Goal: Information Seeking & Learning: Learn about a topic

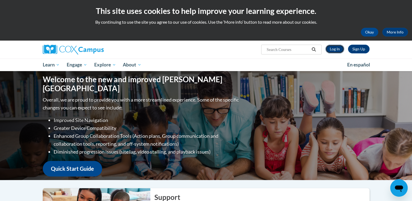
click at [333, 49] on link "Log In" at bounding box center [334, 49] width 19 height 9
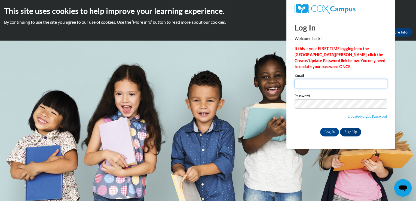
type input "mary_vultur@yahoo.com"
click at [306, 81] on input "mary_vultur@yahoo.com" at bounding box center [340, 83] width 92 height 9
click at [296, 124] on div "Password Update/Forgot Password" at bounding box center [340, 110] width 92 height 32
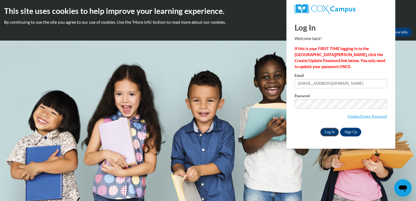
click at [326, 133] on input "Log In" at bounding box center [329, 132] width 19 height 9
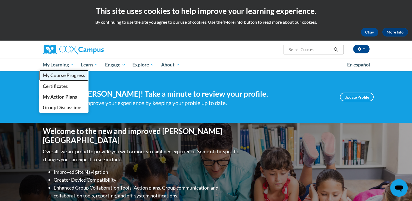
click at [56, 76] on span "My Course Progress" at bounding box center [63, 75] width 42 height 6
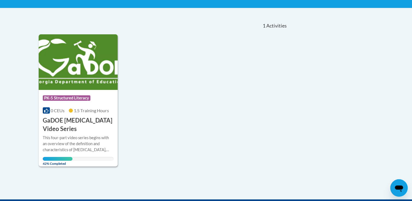
scroll to position [106, 0]
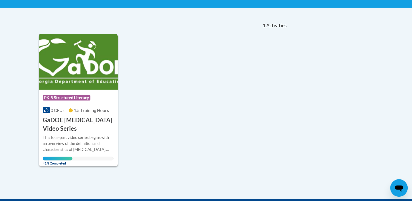
click at [66, 73] on img at bounding box center [78, 61] width 79 height 55
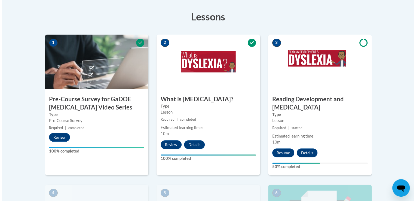
scroll to position [157, 0]
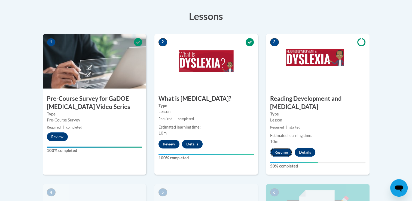
click at [275, 148] on button "Resume" at bounding box center [281, 152] width 22 height 9
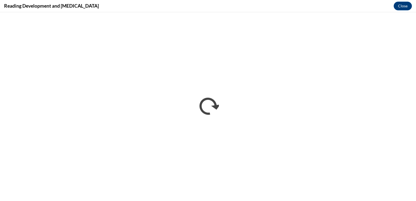
scroll to position [0, 0]
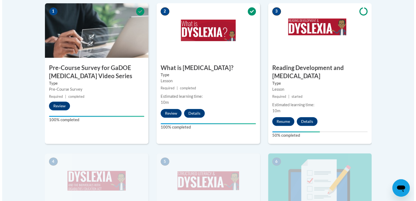
scroll to position [187, 0]
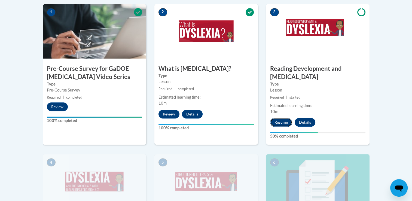
click at [280, 118] on button "Resume" at bounding box center [281, 122] width 22 height 9
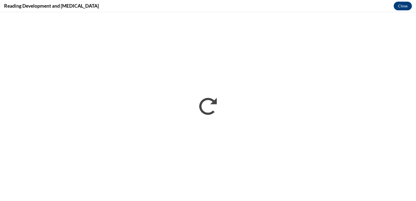
scroll to position [0, 0]
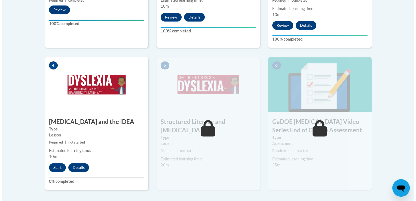
scroll to position [287, 0]
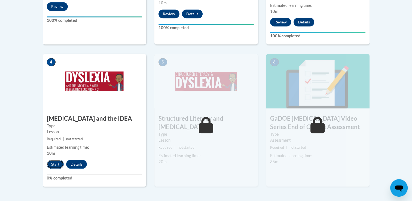
click at [51, 160] on button "Start" at bounding box center [55, 164] width 17 height 9
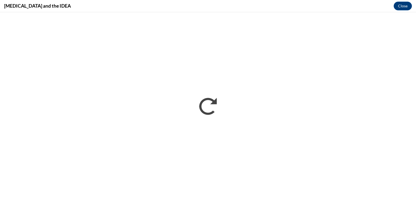
scroll to position [0, 0]
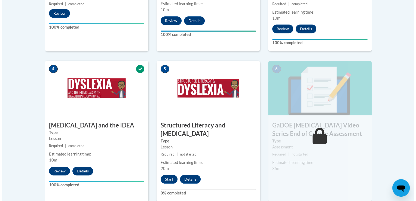
scroll to position [282, 0]
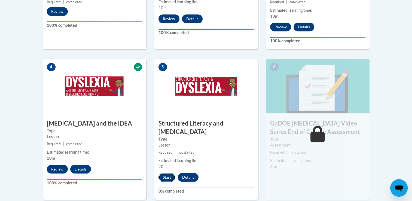
click at [164, 173] on button "Start" at bounding box center [166, 177] width 17 height 9
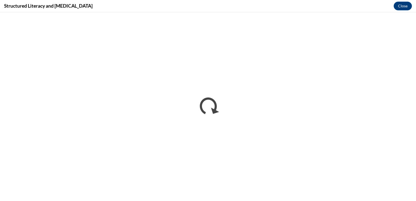
scroll to position [0, 0]
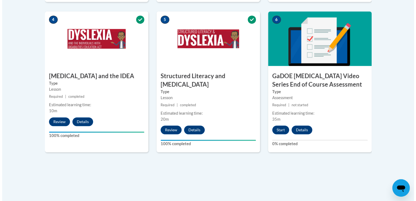
scroll to position [330, 0]
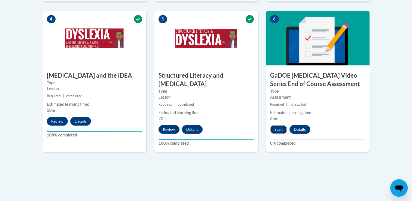
click at [278, 125] on button "Start" at bounding box center [278, 129] width 17 height 9
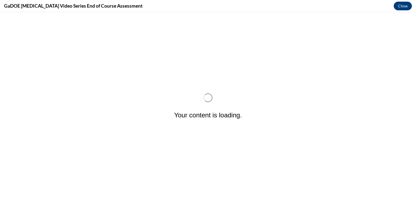
scroll to position [0, 0]
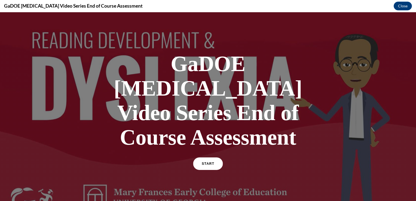
click at [202, 157] on link "START" at bounding box center [208, 163] width 30 height 13
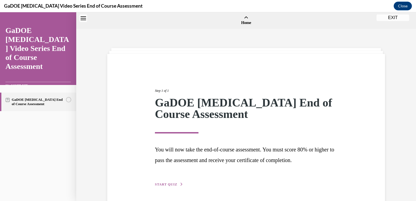
scroll to position [17, 0]
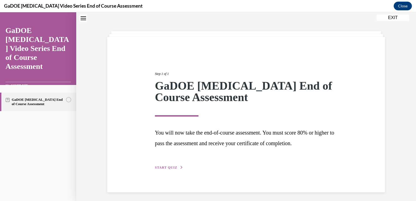
click at [164, 165] on span "START QUIZ" at bounding box center [166, 167] width 22 height 4
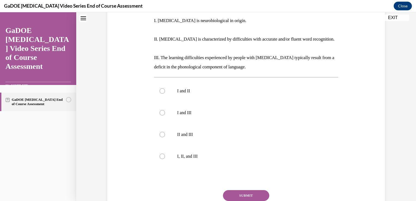
scroll to position [118, 0]
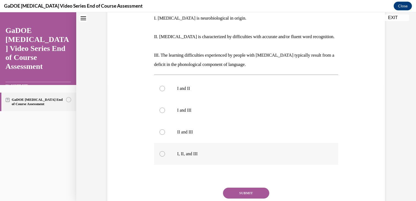
click at [159, 151] on div at bounding box center [161, 153] width 5 height 5
click at [159, 151] on input "I, II, and III" at bounding box center [161, 153] width 5 height 5
radio input "true"
click at [240, 187] on button "SUBMIT" at bounding box center [246, 192] width 46 height 11
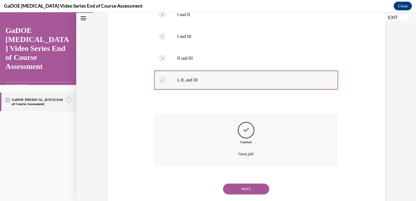
scroll to position [195, 0]
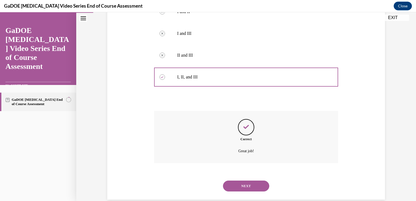
click at [246, 180] on button "NEXT" at bounding box center [246, 185] width 46 height 11
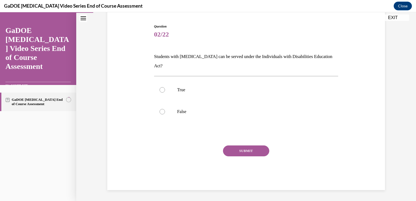
scroll to position [42, 0]
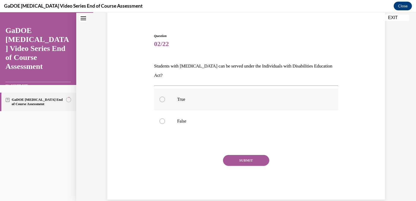
click at [162, 97] on div at bounding box center [161, 99] width 5 height 5
click at [162, 97] on input "True" at bounding box center [161, 99] width 5 height 5
radio input "true"
click at [237, 155] on button "SUBMIT" at bounding box center [246, 160] width 46 height 11
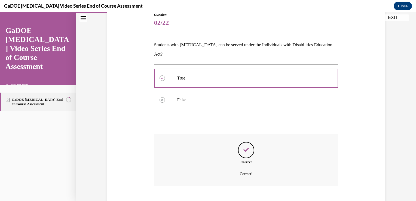
scroll to position [86, 0]
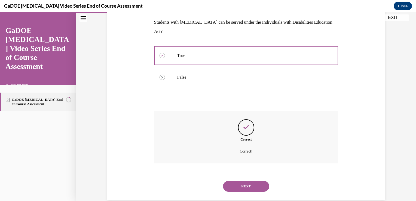
click at [241, 181] on button "NEXT" at bounding box center [246, 186] width 46 height 11
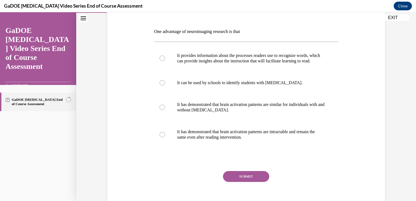
scroll to position [83, 0]
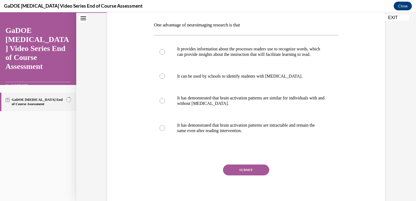
click at [9, 134] on div "GaDOE Dyslexia End of Course Assessment" at bounding box center [38, 143] width 76 height 116
click at [161, 54] on div at bounding box center [161, 51] width 5 height 5
click at [161, 54] on input "It provides information about the processes readers use to recognize words, whi…" at bounding box center [161, 51] width 5 height 5
radio input "true"
click at [246, 174] on button "SUBMIT" at bounding box center [246, 169] width 46 height 11
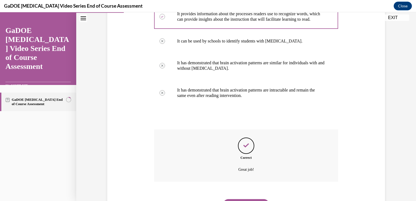
scroll to position [151, 0]
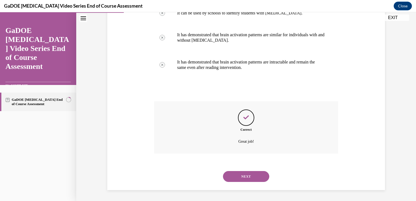
click at [248, 177] on button "NEXT" at bounding box center [246, 176] width 46 height 11
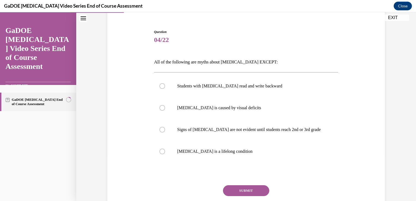
scroll to position [51, 0]
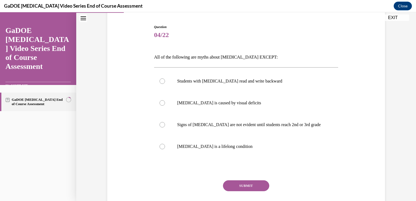
click at [4, 133] on div "GaDOE Dyslexia End of Course Assessment" at bounding box center [38, 143] width 76 height 116
click at [160, 145] on div at bounding box center [161, 146] width 5 height 5
click at [160, 145] on input "Dyslexia is a lifelong condition" at bounding box center [161, 146] width 5 height 5
radio input "true"
click at [250, 186] on button "SUBMIT" at bounding box center [246, 185] width 46 height 11
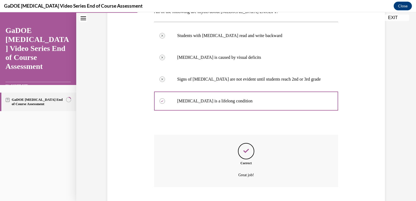
scroll to position [129, 0]
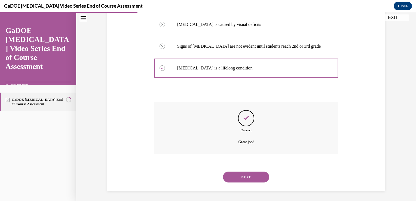
click at [239, 175] on button "NEXT" at bounding box center [246, 176] width 46 height 11
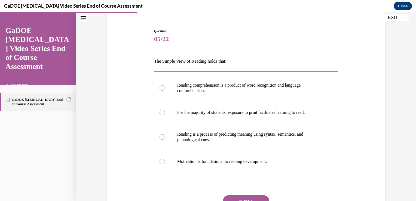
scroll to position [58, 0]
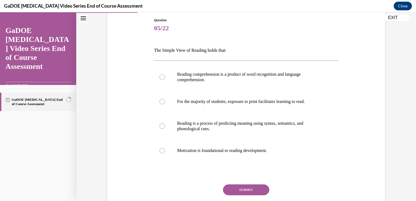
click at [10, 151] on div "GaDOE Dyslexia End of Course Assessment" at bounding box center [38, 143] width 76 height 116
click at [160, 77] on div at bounding box center [161, 76] width 5 height 5
click at [160, 77] on input "Reading comprehension is a product of word recognition and language comprehensi…" at bounding box center [161, 76] width 5 height 5
radio input "true"
click at [249, 190] on button "SUBMIT" at bounding box center [246, 189] width 46 height 11
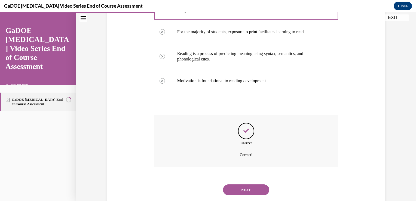
scroll to position [140, 0]
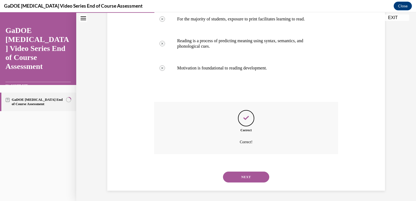
click at [236, 180] on button "NEXT" at bounding box center [246, 176] width 46 height 11
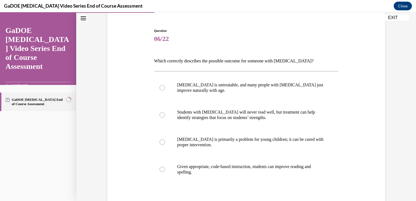
scroll to position [52, 0]
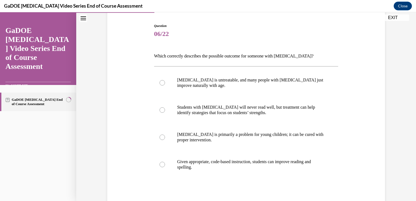
click at [8, 157] on div "GaDOE Dyslexia End of Course Assessment" at bounding box center [38, 143] width 76 height 116
click at [159, 138] on div at bounding box center [161, 136] width 5 height 5
click at [159, 138] on input "Dyslexia is primarily a problem for young children; it can be cured with proper…" at bounding box center [161, 136] width 5 height 5
radio input "true"
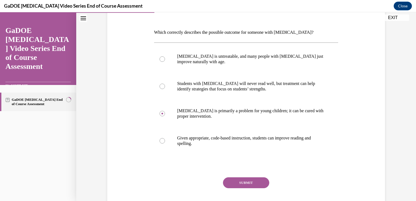
scroll to position [76, 0]
click at [252, 181] on button "SUBMIT" at bounding box center [246, 182] width 46 height 11
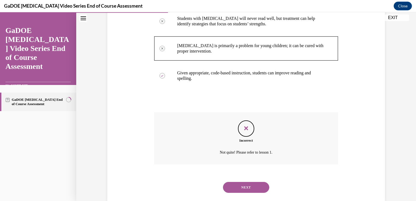
scroll to position [151, 0]
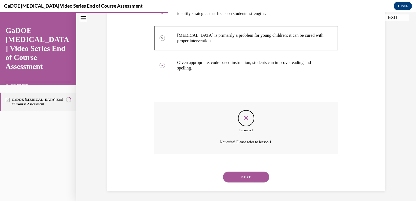
click at [248, 177] on button "NEXT" at bounding box center [246, 176] width 46 height 11
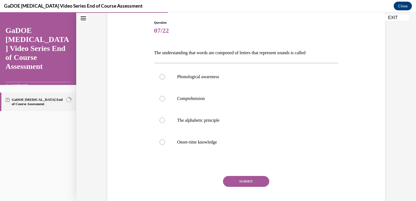
scroll to position [55, 0]
drag, startPoint x: 150, startPoint y: 51, endPoint x: 321, endPoint y: 51, distance: 170.6
click at [321, 51] on div "Question 07/22 The understanding that words are composed of letters that repres…" at bounding box center [246, 116] width 187 height 208
drag, startPoint x: 321, startPoint y: 51, endPoint x: 295, endPoint y: 51, distance: 26.4
click at [295, 51] on p "The understanding that words are composed of letters that represent sounds is c…" at bounding box center [246, 52] width 184 height 9
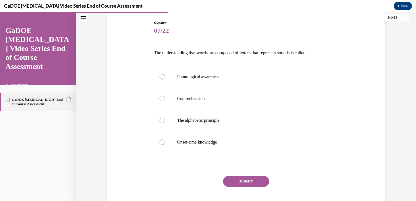
copy p "The understanding that words are composed of letters that represent sounds is c…"
click at [14, 134] on div "GaDOE Dyslexia End of Course Assessment" at bounding box center [38, 143] width 76 height 116
click at [160, 121] on div at bounding box center [161, 120] width 5 height 5
click at [160, 121] on input "The alphabetic principle" at bounding box center [161, 120] width 5 height 5
radio input "true"
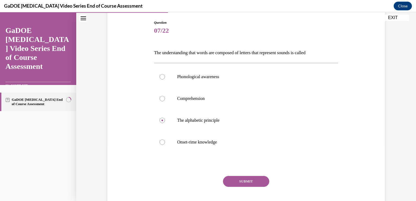
click at [247, 178] on button "SUBMIT" at bounding box center [246, 181] width 46 height 11
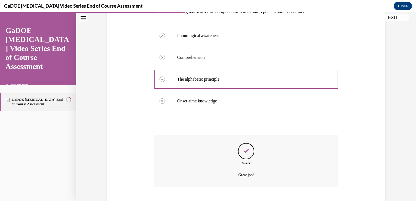
scroll to position [129, 0]
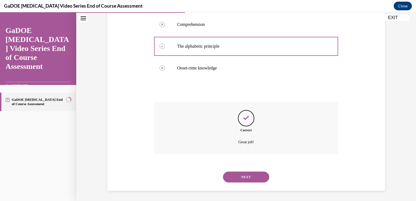
click at [246, 178] on button "NEXT" at bounding box center [246, 176] width 46 height 11
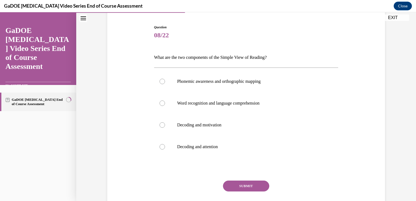
scroll to position [53, 0]
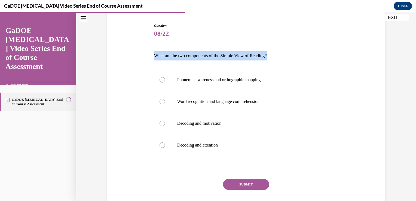
drag, startPoint x: 151, startPoint y: 57, endPoint x: 277, endPoint y: 54, distance: 125.7
click at [277, 54] on div "Question 08/22 What are the two components of the Simple View of Reading? Phone…" at bounding box center [246, 119] width 187 height 208
drag, startPoint x: 277, startPoint y: 54, endPoint x: 258, endPoint y: 54, distance: 19.3
copy p "What are the two components of the Simple View of Reading?"
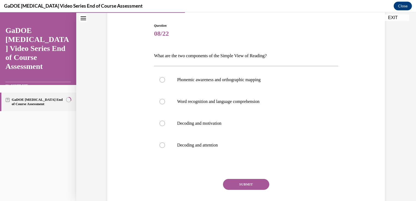
click at [12, 122] on div "Navigation menu" at bounding box center [38, 124] width 76 height 11
click at [161, 103] on div at bounding box center [161, 101] width 5 height 5
click at [161, 103] on input "Word recognition and language comprehension" at bounding box center [161, 101] width 5 height 5
radio input "true"
click at [240, 184] on button "SUBMIT" at bounding box center [246, 184] width 46 height 11
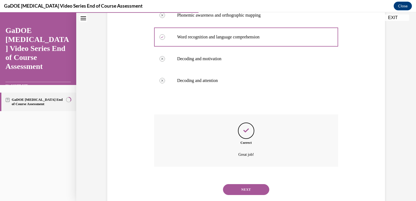
scroll to position [129, 0]
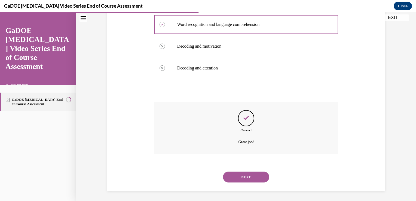
click at [245, 176] on button "NEXT" at bounding box center [246, 176] width 46 height 11
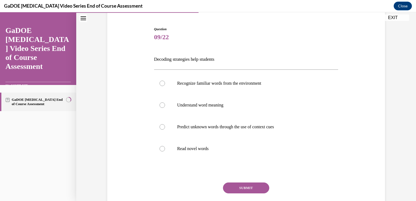
scroll to position [49, 0]
drag, startPoint x: 152, startPoint y: 58, endPoint x: 222, endPoint y: 57, distance: 69.7
click at [222, 57] on p "Decoding strategies help students" at bounding box center [246, 58] width 184 height 9
drag, startPoint x: 222, startPoint y: 57, endPoint x: 194, endPoint y: 60, distance: 28.2
copy p "Decoding strategies help students"
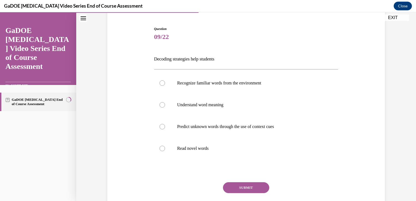
click at [6, 138] on div "GaDOE Dyslexia End of Course Assessment" at bounding box center [38, 143] width 76 height 116
click at [160, 127] on div at bounding box center [161, 126] width 5 height 5
click at [160, 127] on input "Predict unknown words through the use of context cues" at bounding box center [161, 126] width 5 height 5
radio input "true"
click at [243, 187] on button "SUBMIT" at bounding box center [246, 187] width 46 height 11
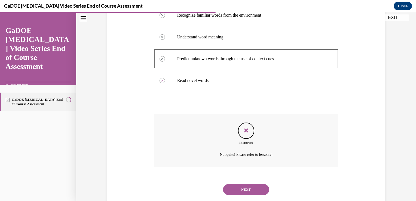
scroll to position [129, 0]
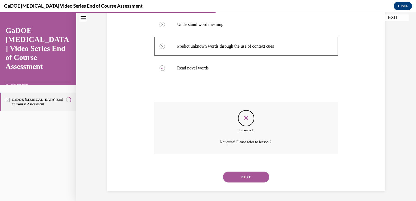
click at [241, 178] on button "NEXT" at bounding box center [246, 176] width 46 height 11
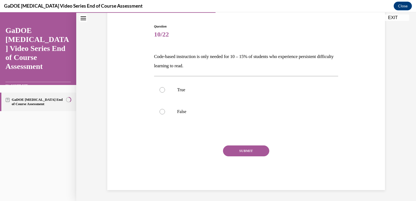
scroll to position [51, 0]
drag, startPoint x: 152, startPoint y: 55, endPoint x: 209, endPoint y: 68, distance: 58.9
click at [209, 68] on p "Code-based instruction is only needed for 10 – 15% of students who experience p…" at bounding box center [246, 61] width 184 height 18
drag, startPoint x: 209, startPoint y: 68, endPoint x: 193, endPoint y: 63, distance: 17.3
copy p "Code-based instruction is only needed for 10 – 15% of students who experience p…"
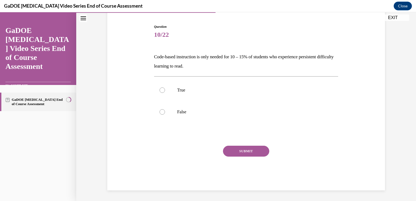
click at [17, 133] on div "GaDOE Dyslexia End of Course Assessment" at bounding box center [38, 143] width 76 height 116
click at [161, 112] on div at bounding box center [161, 111] width 5 height 5
click at [161, 112] on input "False" at bounding box center [161, 111] width 5 height 5
radio input "true"
click at [250, 149] on button "SUBMIT" at bounding box center [246, 151] width 46 height 11
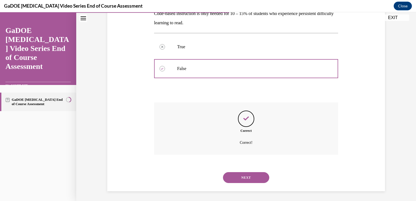
scroll to position [95, 0]
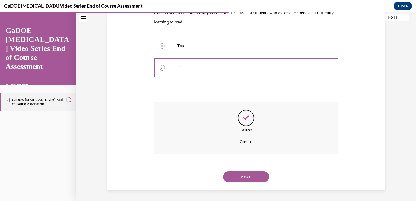
click at [240, 179] on button "NEXT" at bounding box center [246, 176] width 46 height 11
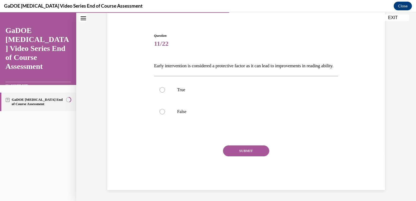
scroll to position [51, 0]
click at [159, 90] on div at bounding box center [161, 89] width 5 height 5
click at [159, 90] on input "True" at bounding box center [161, 89] width 5 height 5
radio input "true"
click at [242, 150] on button "SUBMIT" at bounding box center [246, 150] width 46 height 11
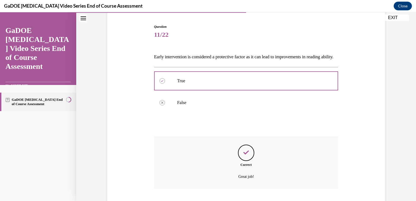
scroll to position [95, 0]
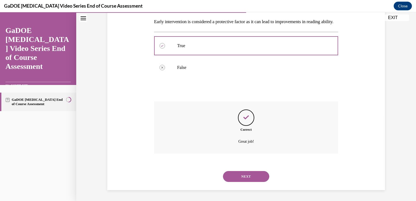
click at [241, 175] on button "NEXT" at bounding box center [246, 176] width 46 height 11
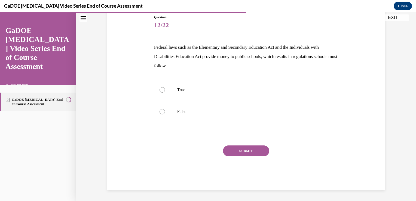
scroll to position [60, 0]
click at [161, 92] on div at bounding box center [161, 90] width 5 height 5
click at [161, 92] on input "True" at bounding box center [161, 90] width 5 height 5
radio input "true"
click at [240, 151] on button "SUBMIT" at bounding box center [246, 151] width 46 height 11
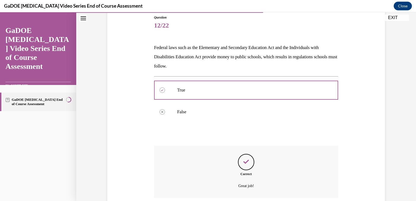
scroll to position [104, 0]
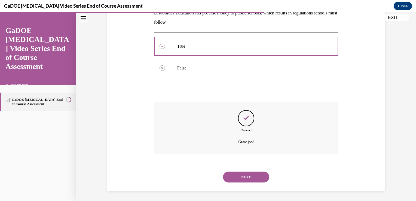
click at [237, 175] on button "NEXT" at bounding box center [246, 176] width 46 height 11
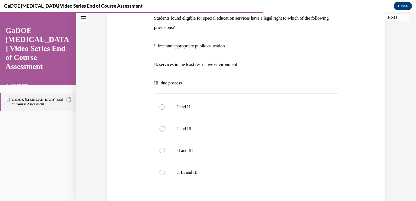
scroll to position [90, 0]
drag, startPoint x: 196, startPoint y: 28, endPoint x: 150, endPoint y: 18, distance: 46.7
click at [153, 18] on div "Question 13/22 Students found eligible for special education services have a le…" at bounding box center [246, 113] width 187 height 273
copy p "Students found eligible for special education services have a legal right to wh…"
click at [7, 130] on div "GaDOE Dyslexia End of Course Assessment" at bounding box center [38, 143] width 76 height 116
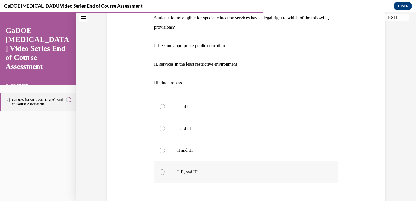
click at [160, 171] on div at bounding box center [161, 171] width 5 height 5
click at [160, 171] on input "I, II, and III" at bounding box center [161, 171] width 5 height 5
radio input "true"
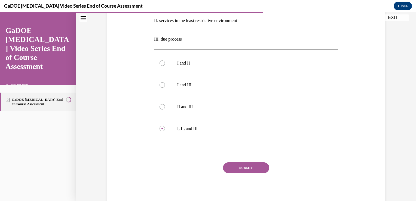
scroll to position [150, 0]
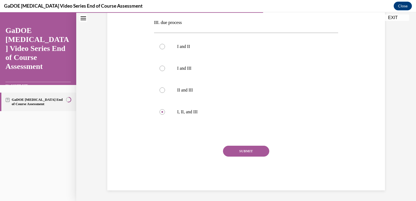
click at [245, 151] on button "SUBMIT" at bounding box center [246, 151] width 46 height 11
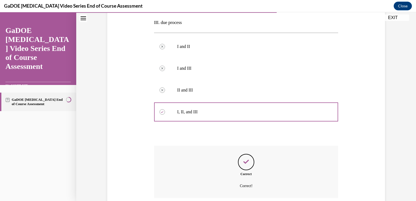
scroll to position [195, 0]
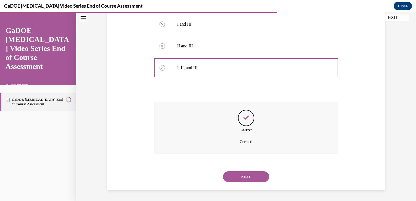
click at [243, 175] on button "NEXT" at bounding box center [246, 176] width 46 height 11
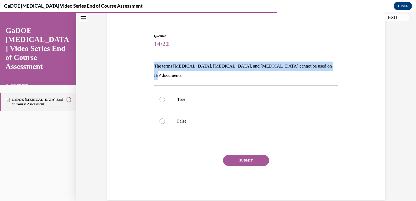
drag, startPoint x: 152, startPoint y: 65, endPoint x: 314, endPoint y: 59, distance: 162.2
click at [314, 59] on div "Question 14/22 The terms dyslexia, dyscalculia, and dysgraphia cannot be used o…" at bounding box center [246, 116] width 184 height 166
drag, startPoint x: 314, startPoint y: 59, endPoint x: 304, endPoint y: 65, distance: 12.0
click at [304, 65] on p "The terms dyslexia, dyscalculia, and dysgraphia cannot be used on IEP documents." at bounding box center [246, 70] width 184 height 18
copy p "The terms dyslexia, dyscalculia, and dysgraphia cannot be used on IEP documents."
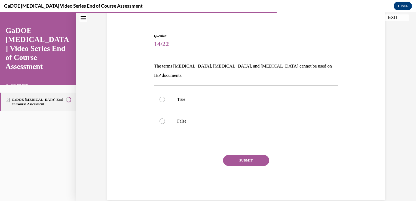
click at [8, 128] on div "Navigation menu" at bounding box center [38, 124] width 76 height 11
click at [159, 118] on div at bounding box center [161, 120] width 5 height 5
click at [159, 118] on input "False" at bounding box center [161, 120] width 5 height 5
radio input "true"
click at [238, 155] on button "SUBMIT" at bounding box center [246, 160] width 46 height 11
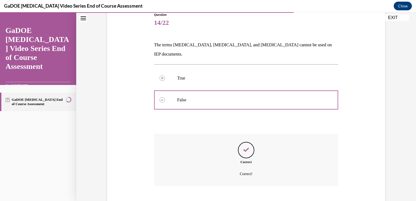
scroll to position [86, 0]
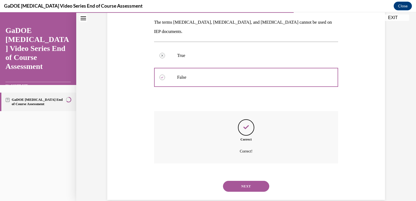
click at [251, 181] on button "NEXT" at bounding box center [246, 186] width 46 height 11
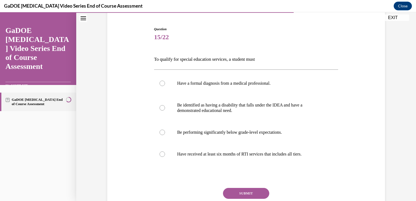
scroll to position [50, 0]
click at [160, 107] on div at bounding box center [161, 106] width 5 height 5
click at [160, 107] on input "Be identified as having a disability that falls under the IDEA and have a demon…" at bounding box center [161, 106] width 5 height 5
radio input "true"
click at [240, 192] on button "SUBMIT" at bounding box center [246, 192] width 46 height 11
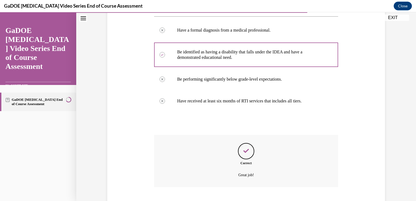
scroll to position [135, 0]
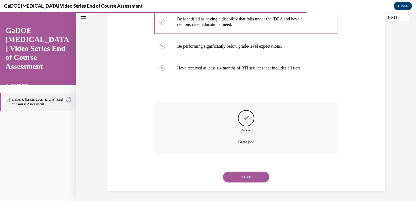
click at [249, 177] on button "NEXT" at bounding box center [246, 176] width 46 height 11
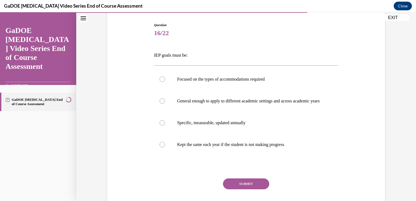
scroll to position [54, 0]
click at [160, 125] on div at bounding box center [161, 121] width 5 height 5
click at [160, 125] on input "Specific, measurable, updated annually" at bounding box center [161, 121] width 5 height 5
radio input "true"
click at [242, 189] on button "SUBMIT" at bounding box center [246, 183] width 46 height 11
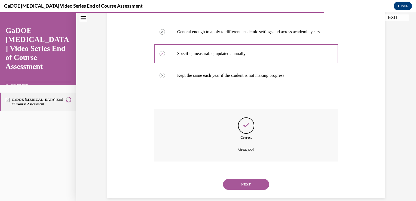
scroll to position [135, 0]
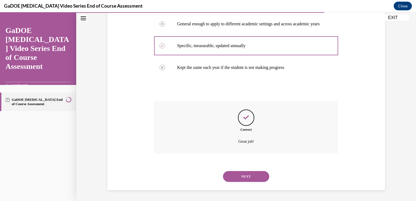
click at [246, 176] on button "NEXT" at bounding box center [246, 176] width 46 height 11
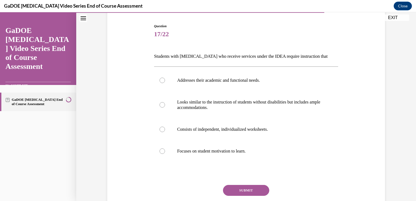
scroll to position [52, 0]
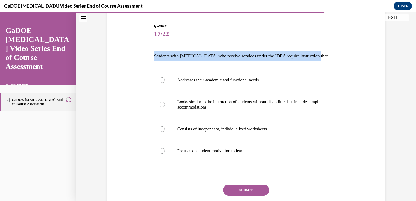
drag, startPoint x: 152, startPoint y: 55, endPoint x: 318, endPoint y: 58, distance: 165.4
click at [318, 58] on p "Students with dyslexia who receive services under the IDEA require instruction …" at bounding box center [246, 55] width 184 height 9
drag, startPoint x: 318, startPoint y: 58, endPoint x: 310, endPoint y: 57, distance: 7.7
copy p "Students with dyslexia who receive services under the IDEA require instruction …"
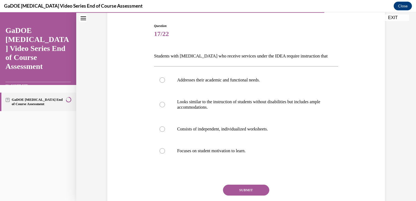
click at [11, 136] on div "GaDOE Dyslexia End of Course Assessment" at bounding box center [38, 143] width 76 height 116
click at [160, 81] on div at bounding box center [161, 79] width 5 height 5
click at [160, 81] on input "Addresses their academic and functional needs." at bounding box center [161, 79] width 5 height 5
radio input "true"
click at [245, 190] on button "SUBMIT" at bounding box center [246, 189] width 46 height 11
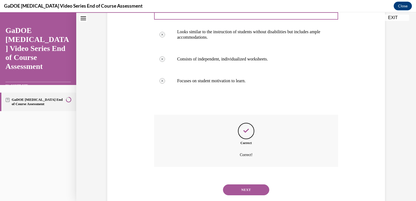
scroll to position [135, 0]
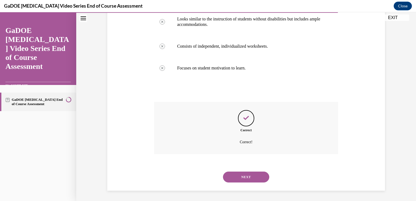
click at [240, 178] on button "NEXT" at bounding box center [246, 176] width 46 height 11
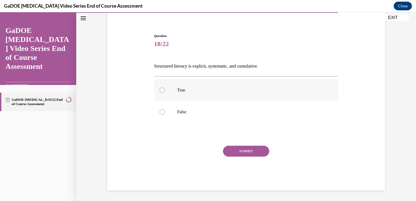
click at [159, 90] on div at bounding box center [161, 89] width 5 height 5
click at [159, 90] on input "True" at bounding box center [161, 89] width 5 height 5
radio input "true"
click at [235, 151] on button "SUBMIT" at bounding box center [246, 151] width 46 height 11
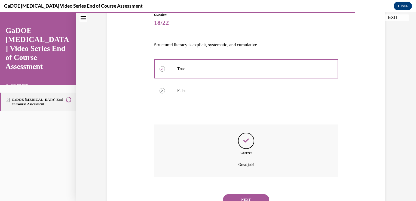
scroll to position [86, 0]
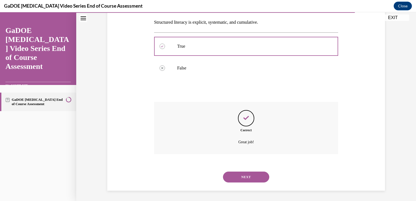
click at [251, 178] on button "NEXT" at bounding box center [246, 176] width 46 height 11
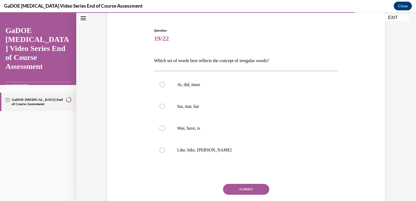
scroll to position [48, 0]
click at [161, 128] on div at bounding box center [161, 127] width 5 height 5
click at [161, 128] on input "Was, have, is" at bounding box center [161, 127] width 5 height 5
radio input "true"
click at [250, 186] on button "SUBMIT" at bounding box center [246, 188] width 46 height 11
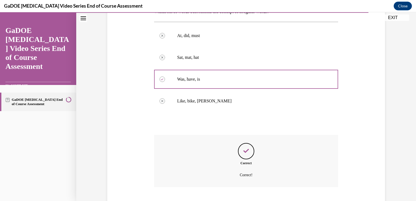
scroll to position [129, 0]
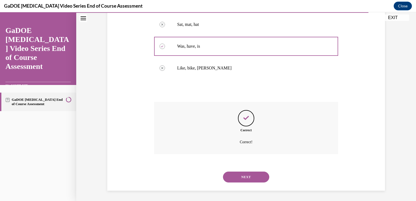
click at [254, 178] on button "NEXT" at bounding box center [246, 176] width 46 height 11
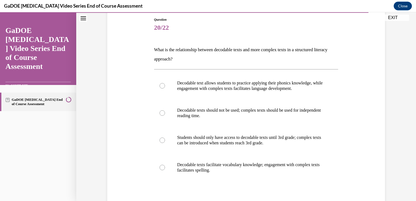
scroll to position [59, 0]
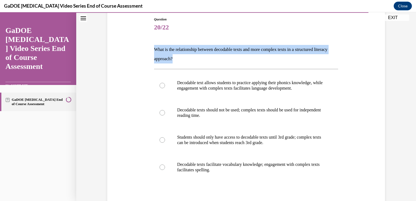
drag, startPoint x: 188, startPoint y: 58, endPoint x: 151, endPoint y: 49, distance: 37.8
click at [153, 49] on div "Question 20/22 What is the relationship between decodable texts and more comple…" at bounding box center [246, 128] width 187 height 239
drag, startPoint x: 151, startPoint y: 49, endPoint x: 159, endPoint y: 52, distance: 8.1
copy p "What is the relationship between decodable texts and more complex texts in a st…"
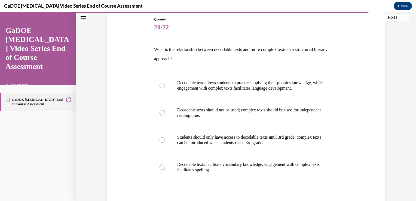
click at [6, 161] on div "GaDOE Dyslexia End of Course Assessment" at bounding box center [38, 143] width 76 height 116
click at [159, 167] on div at bounding box center [161, 166] width 5 height 5
click at [159, 167] on input "Decodable texts facilitate vocabulary knowledge; engagement with complex texts …" at bounding box center [161, 166] width 5 height 5
radio input "true"
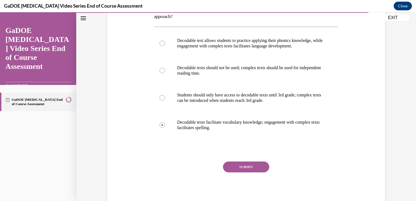
scroll to position [117, 0]
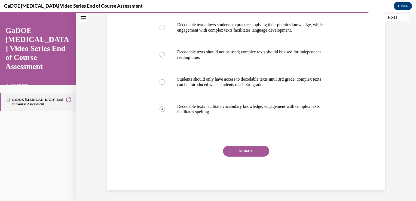
click at [246, 151] on button "SUBMIT" at bounding box center [246, 151] width 46 height 11
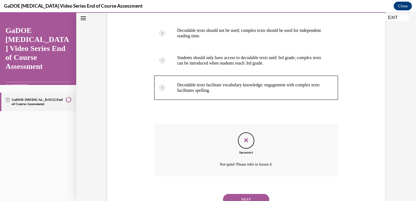
scroll to position [161, 0]
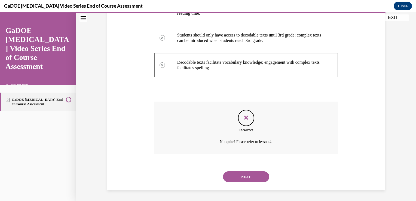
click at [240, 177] on button "NEXT" at bounding box center [246, 176] width 46 height 11
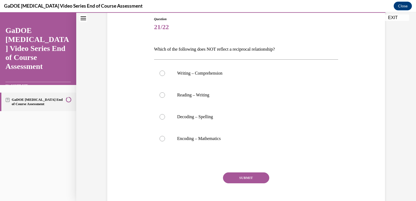
scroll to position [59, 0]
click at [159, 138] on div at bounding box center [161, 137] width 5 height 5
click at [159, 138] on input "Encoding – Mathematics" at bounding box center [161, 137] width 5 height 5
radio input "true"
click at [245, 177] on button "SUBMIT" at bounding box center [246, 177] width 46 height 11
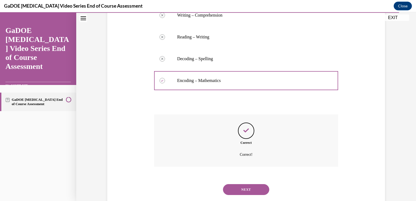
scroll to position [129, 0]
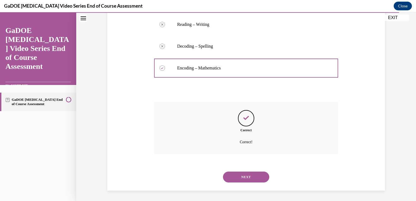
click at [246, 177] on button "NEXT" at bounding box center [246, 176] width 46 height 11
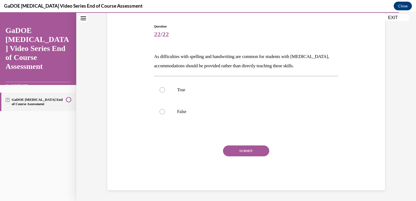
scroll to position [51, 0]
click at [159, 89] on div at bounding box center [161, 89] width 5 height 5
click at [159, 89] on input "True" at bounding box center [161, 89] width 5 height 5
radio input "true"
click at [234, 152] on button "SUBMIT" at bounding box center [246, 151] width 46 height 11
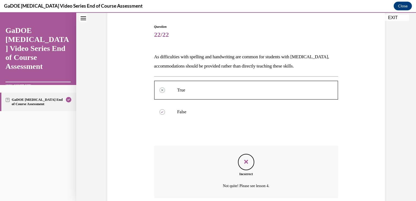
scroll to position [95, 0]
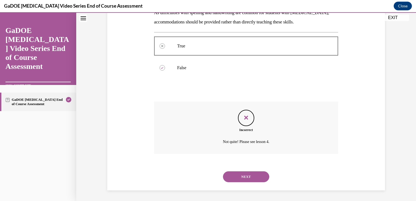
click at [241, 177] on button "NEXT" at bounding box center [246, 176] width 46 height 11
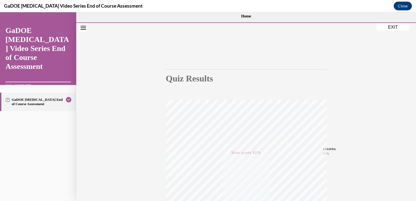
scroll to position [7, 0]
click at [83, 29] on icon "Close navigation menu" at bounding box center [83, 28] width 5 height 4
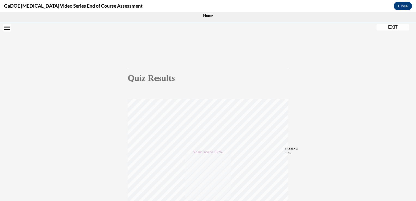
click at [5, 29] on icon "Open navigation menu" at bounding box center [6, 28] width 5 height 4
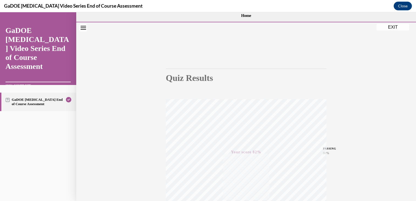
click at [397, 28] on button "EXIT" at bounding box center [392, 27] width 33 height 7
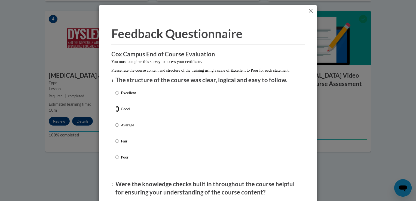
click at [115, 112] on input "Good" at bounding box center [117, 109] width 4 height 6
radio input "true"
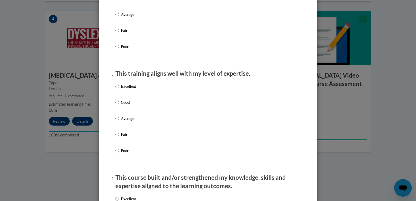
scroll to position [219, 0]
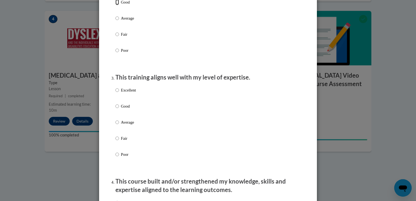
click at [116, 5] on input "Good" at bounding box center [117, 2] width 4 height 6
radio input "true"
click at [115, 109] on input "Good" at bounding box center [117, 106] width 4 height 6
radio input "true"
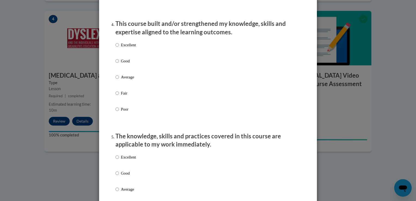
scroll to position [378, 0]
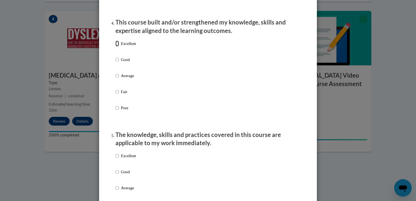
click at [115, 47] on input "Excellent" at bounding box center [117, 44] width 4 height 6
radio input "true"
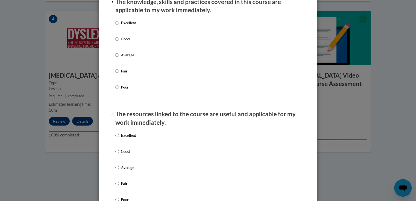
scroll to position [520, 0]
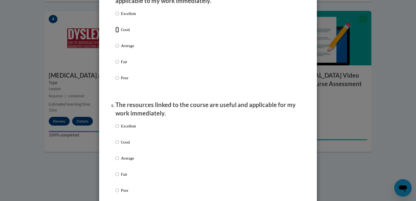
click at [116, 33] on input "Good" at bounding box center [117, 30] width 4 height 6
radio input "true"
click at [115, 145] on input "Good" at bounding box center [117, 142] width 4 height 6
radio input "true"
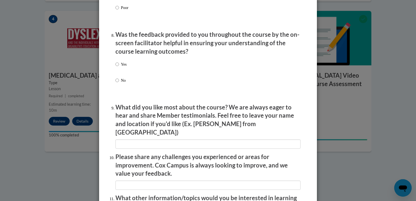
scroll to position [827, 0]
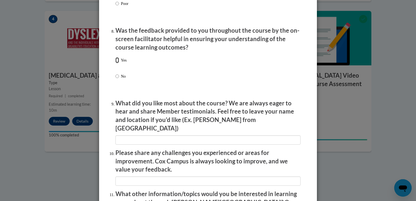
click at [115, 63] on input "Yes" at bounding box center [117, 60] width 4 height 6
radio input "true"
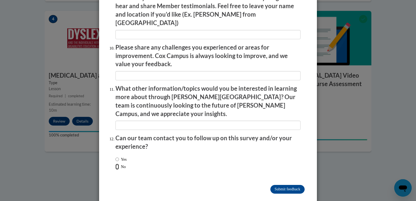
click at [115, 163] on input "No" at bounding box center [117, 166] width 4 height 6
radio input "true"
click at [275, 185] on input "Submit feedback" at bounding box center [287, 189] width 34 height 9
